Goal: Task Accomplishment & Management: Complete application form

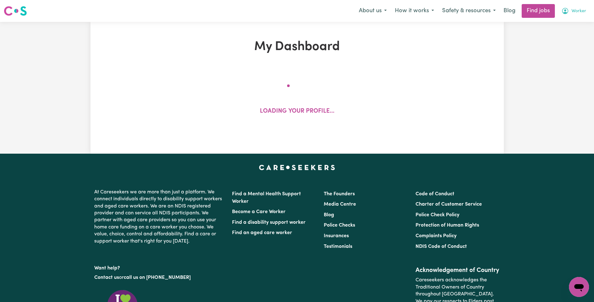
click at [578, 13] on span "Worker" at bounding box center [578, 11] width 15 height 7
click at [573, 22] on link "My Account" at bounding box center [564, 24] width 49 height 12
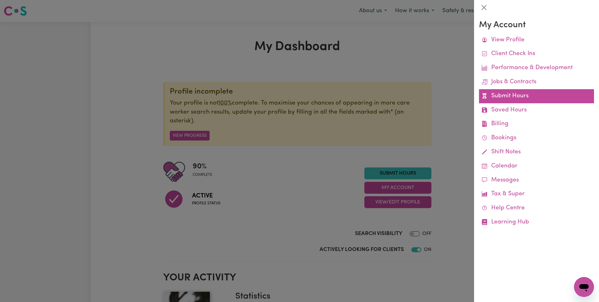
click at [527, 97] on link "Submit Hours" at bounding box center [536, 96] width 115 height 14
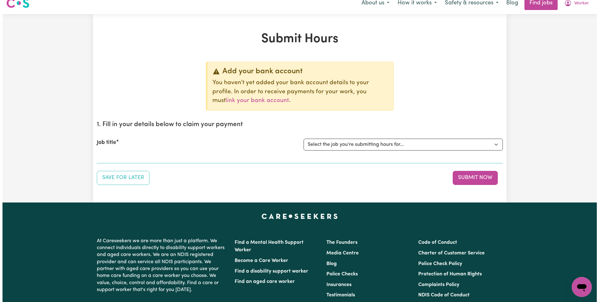
scroll to position [141, 0]
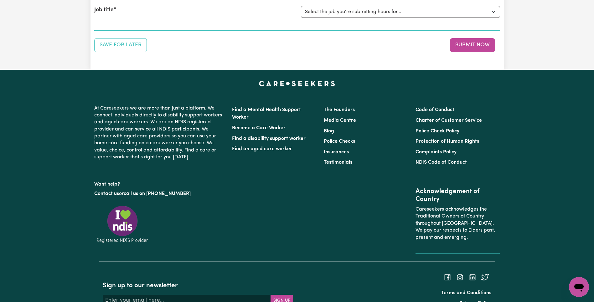
click at [386, 14] on select "Select the job you're submitting hours for... [Tumbi Umbi] Cleaner needed Tumbi…" at bounding box center [400, 12] width 199 height 12
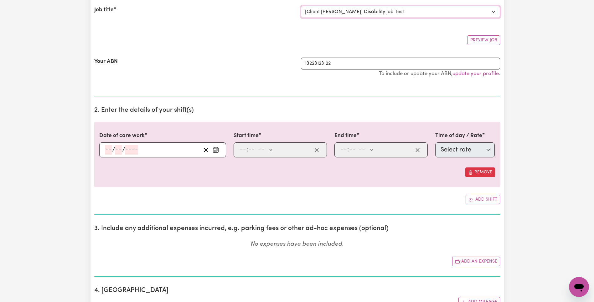
select select "0"
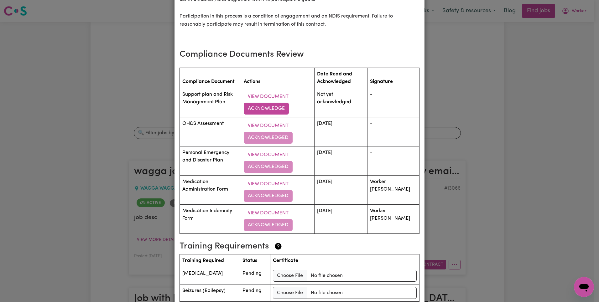
scroll to position [1107, 0]
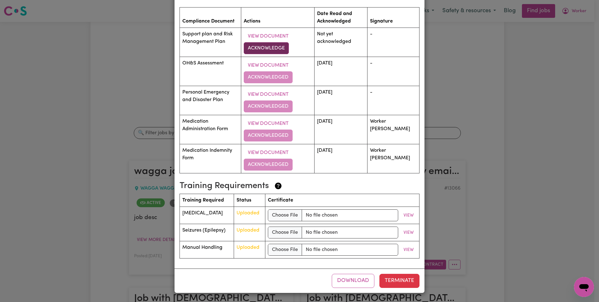
click at [281, 46] on button "Acknowledge" at bounding box center [266, 48] width 45 height 12
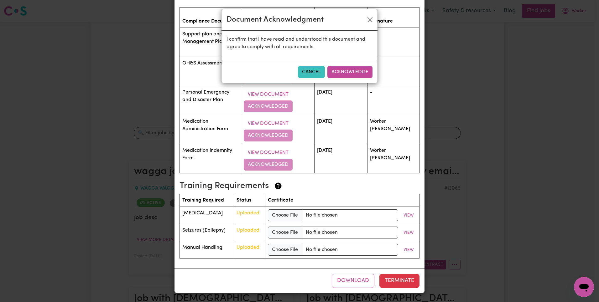
click at [338, 74] on button "Acknowledge" at bounding box center [349, 72] width 45 height 12
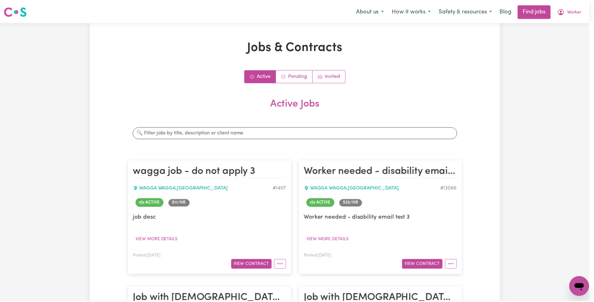
scroll to position [0, 0]
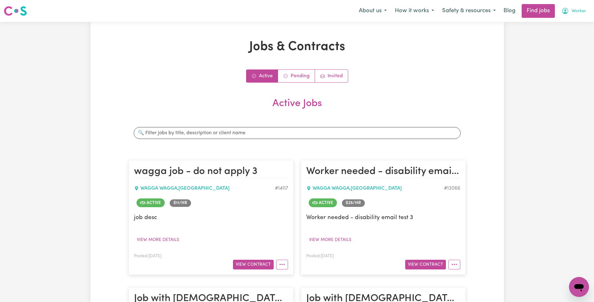
click at [575, 8] on button "Worker" at bounding box center [573, 10] width 33 height 13
click at [572, 21] on link "My Account" at bounding box center [564, 24] width 49 height 12
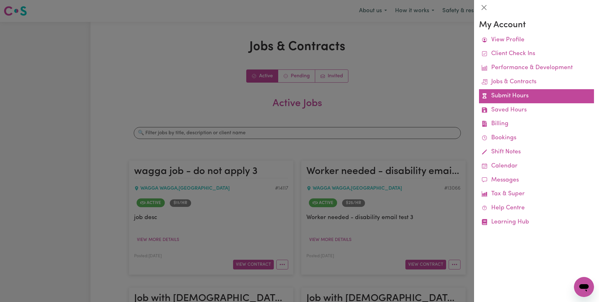
click at [512, 95] on link "Submit Hours" at bounding box center [536, 96] width 115 height 14
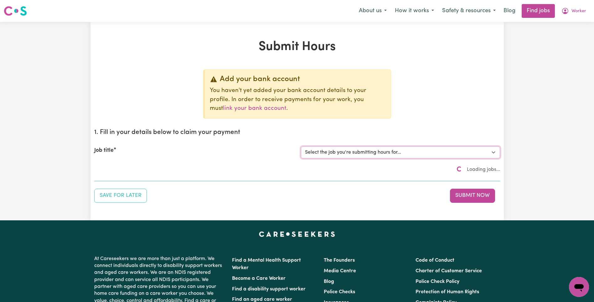
click at [380, 147] on select "Select the job you're submitting hours for... [Tumbi Umbi] Cleaner needed Tumbi…" at bounding box center [400, 153] width 199 height 12
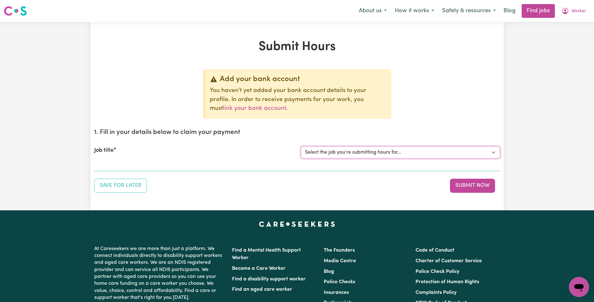
select select "5953"
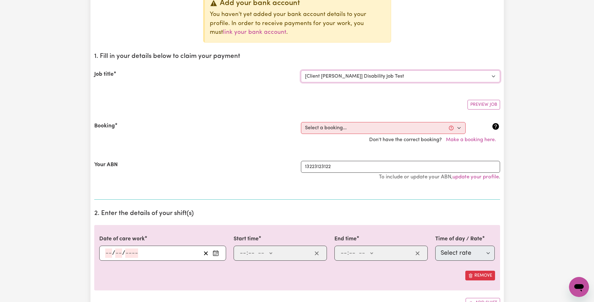
scroll to position [116, 0]
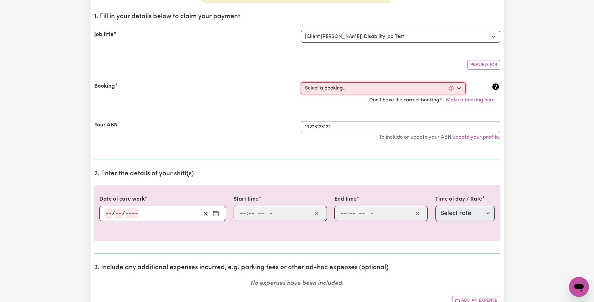
click at [359, 89] on select "Select a booking... [DATE] 05:30pm to 05:35pm (RECURRING) [DATE] 10:00am to 10:…" at bounding box center [383, 88] width 165 height 12
select select "357167"
type input "[DATE]"
type input "15"
type input "10"
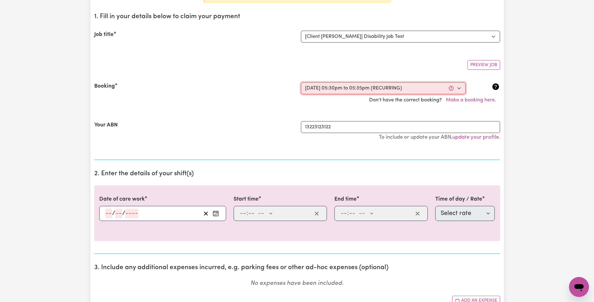
type input "2025"
type input "17:30"
type input "5"
type input "30"
select select "pm"
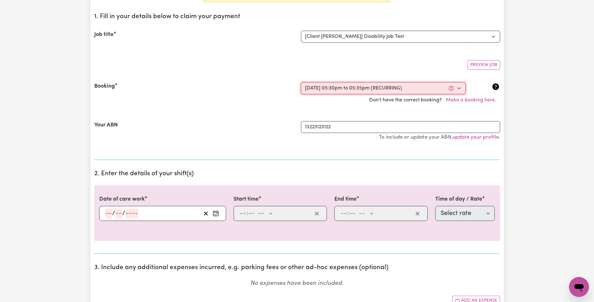
type input "17:35"
type input "5"
type input "35"
select select "pm"
select select "63213"
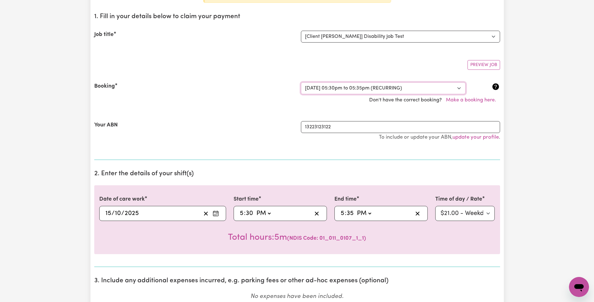
scroll to position [161, 0]
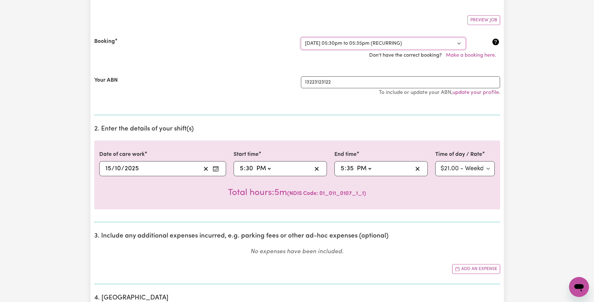
click at [346, 44] on select "Select a booking... [DATE] 05:30pm to 05:35pm (RECURRING) [DATE] 10:00am to 10:…" at bounding box center [383, 44] width 165 height 12
select select "355902"
select select "63213"
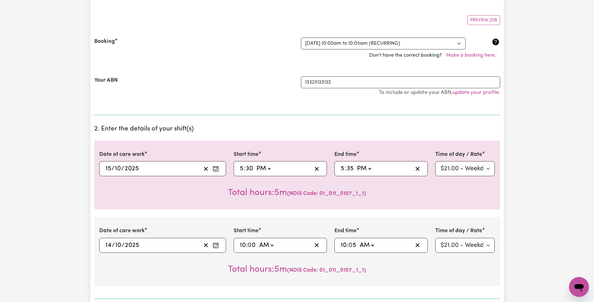
click at [483, 199] on div "Total hours: 5m ( NDIS Code: 01_011_0107_1_1 )" at bounding box center [297, 187] width 396 height 23
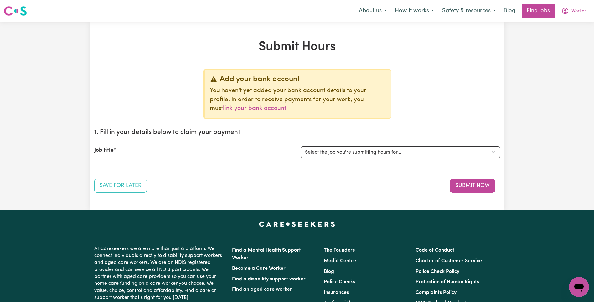
click at [384, 154] on select "Select the job you're submitting hours for... [Tumbi Umbi] Cleaner needed Tumbi…" at bounding box center [400, 153] width 199 height 12
select select "5953"
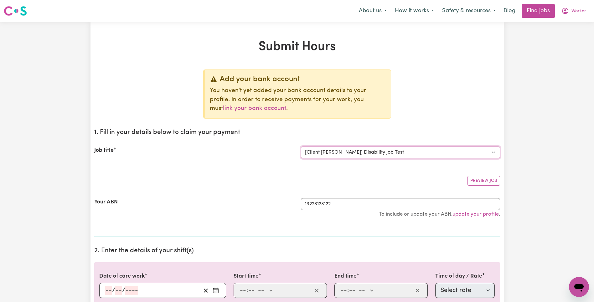
scroll to position [77, 0]
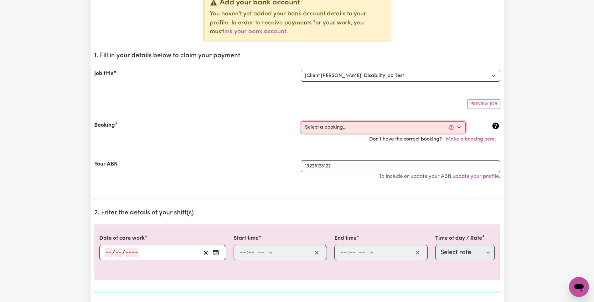
click at [365, 125] on select "Select a booking... [DATE] 05:30pm to 05:35pm (RECURRING) [DATE] 10:00am to 10:…" at bounding box center [383, 127] width 165 height 12
select select "355902"
type input "[DATE]"
type input "14"
type input "10"
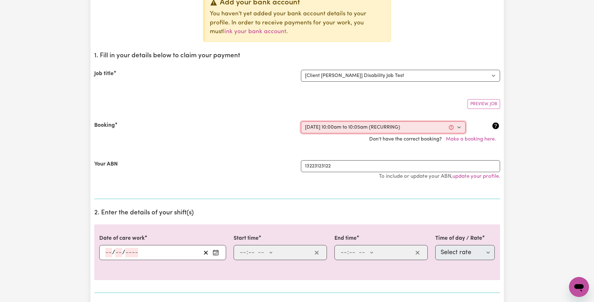
type input "2025"
type input "10:00"
type input "10"
type input "0"
select select "am"
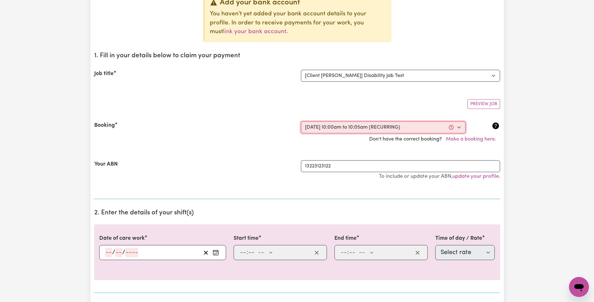
type input "10:05"
type input "10"
type input "5"
select select "am"
select select "63213"
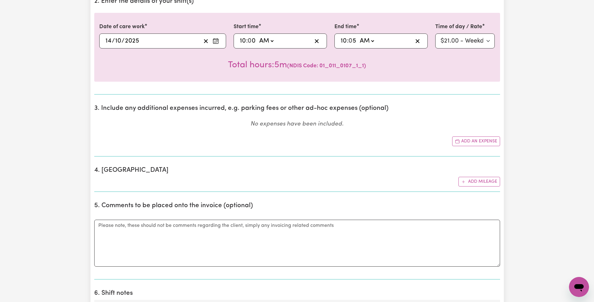
scroll to position [292, 0]
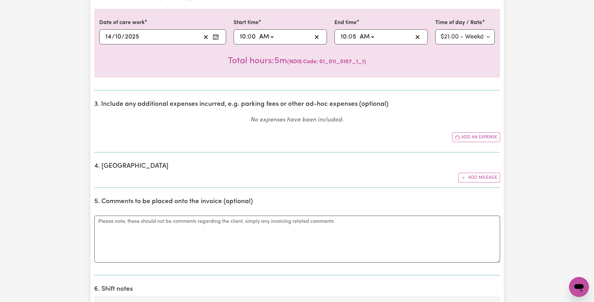
click at [353, 38] on input "5" at bounding box center [353, 36] width 8 height 9
click at [341, 35] on input "10" at bounding box center [343, 36] width 7 height 9
type input "01:05"
type input "1"
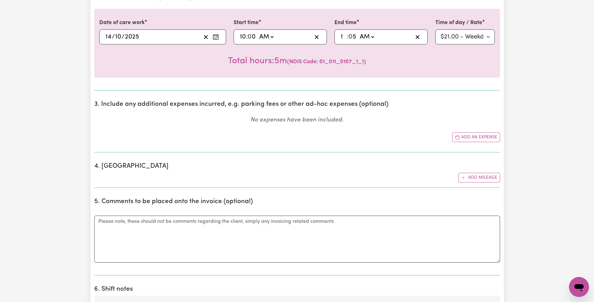
type input "11:05"
type input "11"
type input "11:00"
type input "0"
click at [357, 96] on section "3. Include any additional expenses incurred, e.g. parking fees or other ad-hoc …" at bounding box center [297, 124] width 406 height 57
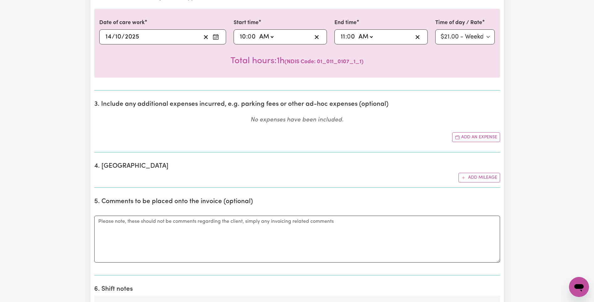
scroll to position [411, 0]
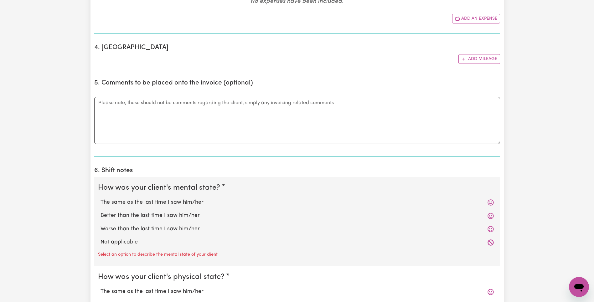
click at [152, 199] on label "The same as the last time I saw him/her" at bounding box center [297, 203] width 393 height 8
click at [101, 199] on input "The same as the last time I saw him/her" at bounding box center [100, 198] width 0 height 0
radio input "true"
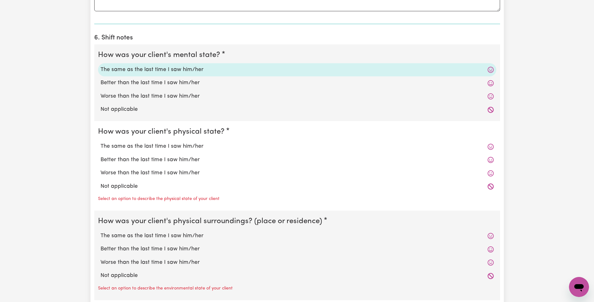
click at [139, 170] on label "Worse than the last time I saw him/her" at bounding box center [297, 173] width 393 height 8
click at [101, 169] on input "Worse than the last time I saw him/her" at bounding box center [100, 169] width 0 height 0
radio input "true"
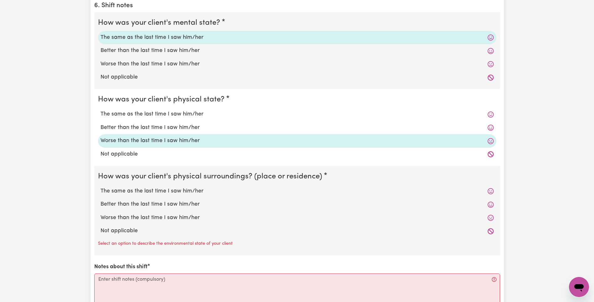
click at [124, 229] on label "Not applicable" at bounding box center [297, 231] width 393 height 8
click at [101, 227] on input "Not applicable" at bounding box center [100, 227] width 0 height 0
radio input "true"
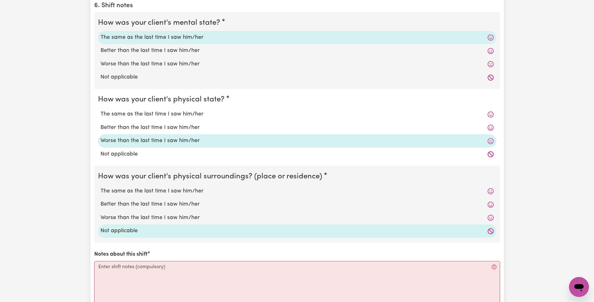
scroll to position [677, 0]
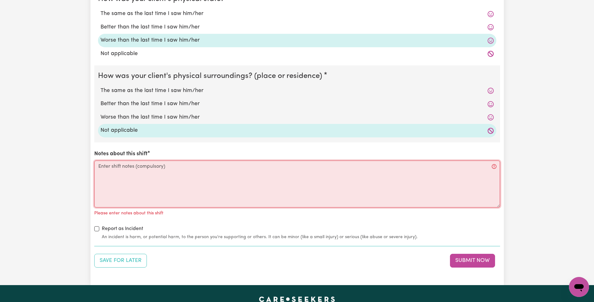
drag, startPoint x: 181, startPoint y: 184, endPoint x: 193, endPoint y: 183, distance: 11.9
click at [181, 184] on textarea "Notes about this shift" at bounding box center [297, 184] width 406 height 47
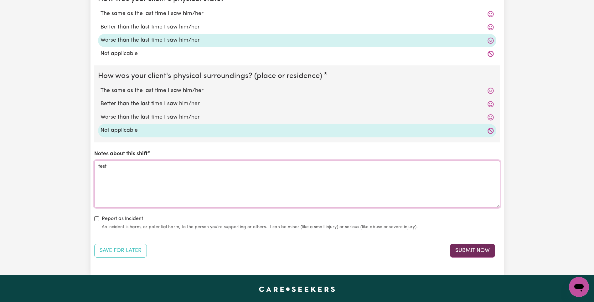
type textarea "test"
click at [483, 254] on button "Submit Now" at bounding box center [472, 251] width 45 height 14
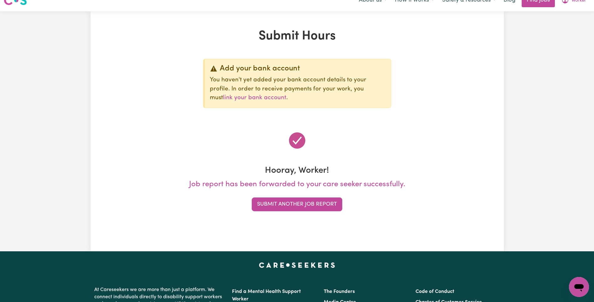
scroll to position [0, 0]
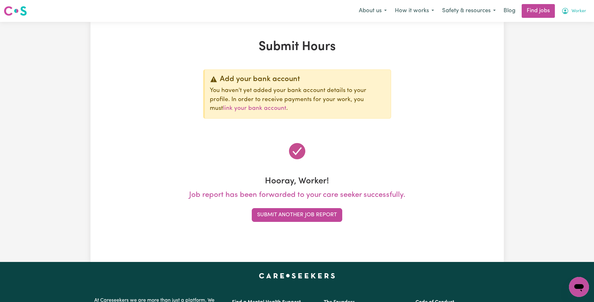
click at [582, 12] on span "Worker" at bounding box center [578, 11] width 15 height 7
click at [570, 50] on link "Logout" at bounding box center [564, 48] width 49 height 12
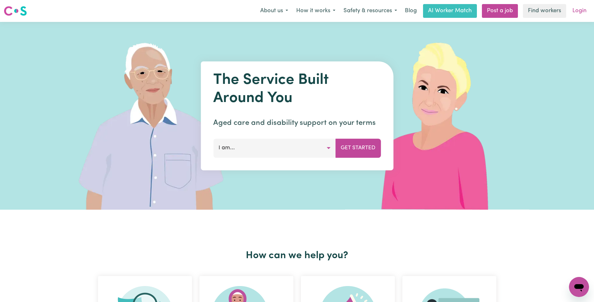
click at [578, 14] on link "Login" at bounding box center [580, 11] width 22 height 14
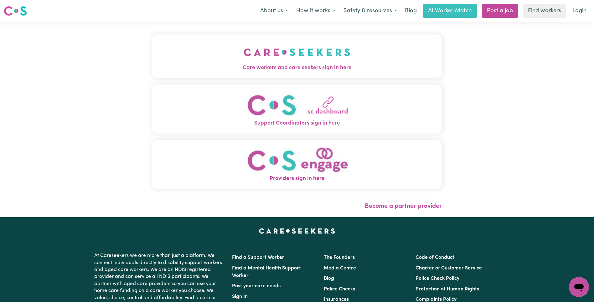
click at [152, 53] on button "Care workers and care seekers sign in here" at bounding box center [297, 56] width 290 height 44
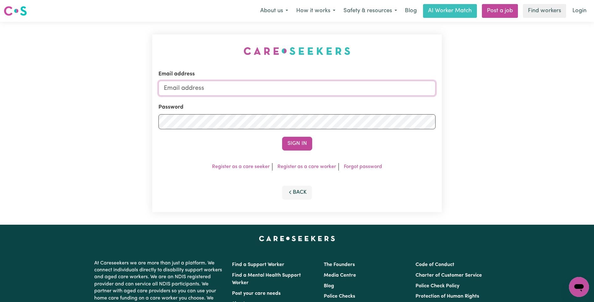
click at [321, 90] on input "Email address" at bounding box center [296, 88] width 277 height 15
type input "florenzkeirtcuizon+client@gmail.com"
click at [295, 140] on button "Sign In" at bounding box center [297, 144] width 30 height 14
